Goal: Task Accomplishment & Management: Complete application form

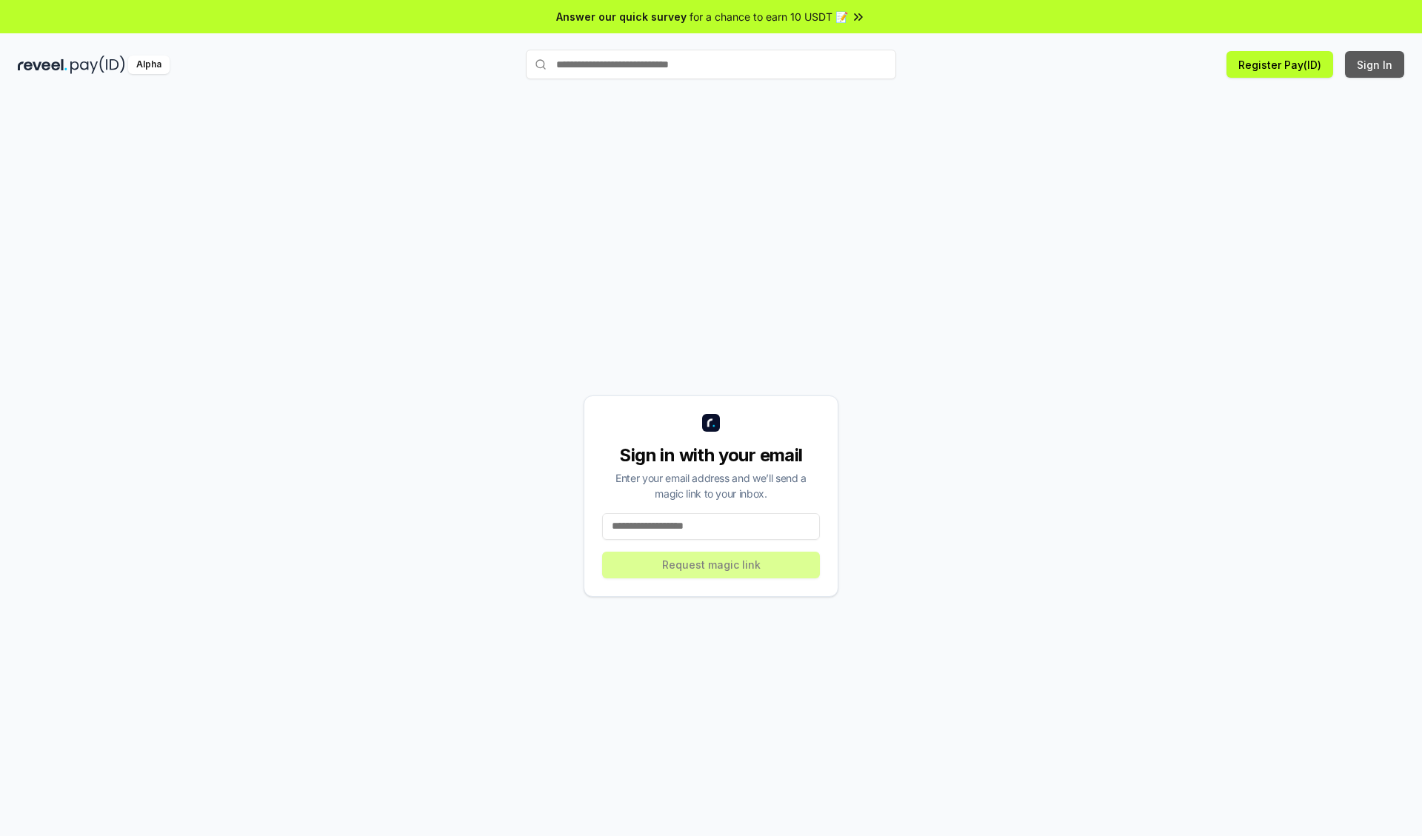
click at [1375, 64] on button "Sign In" at bounding box center [1374, 64] width 59 height 27
type input "**********"
click at [711, 564] on button "Request magic link" at bounding box center [711, 565] width 218 height 27
